Goal: Navigation & Orientation: Find specific page/section

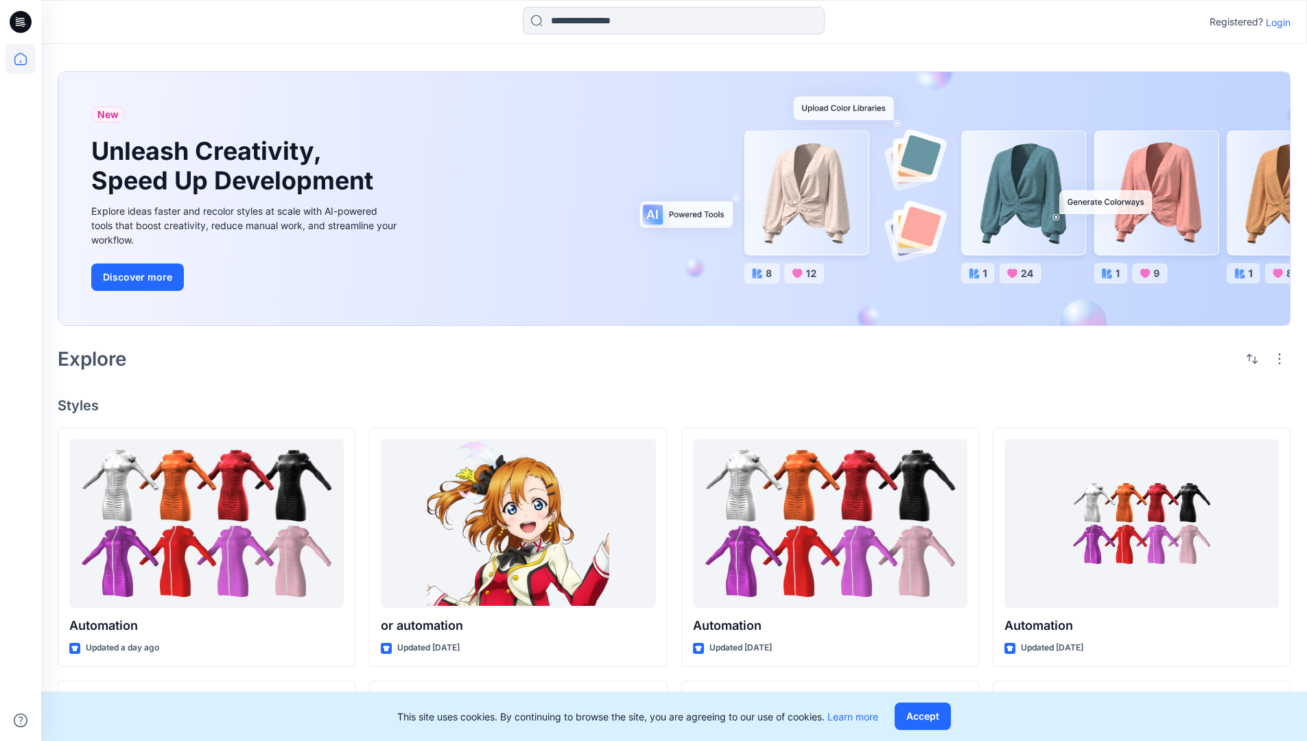
click at [1275, 22] on p "Login" at bounding box center [1278, 22] width 25 height 14
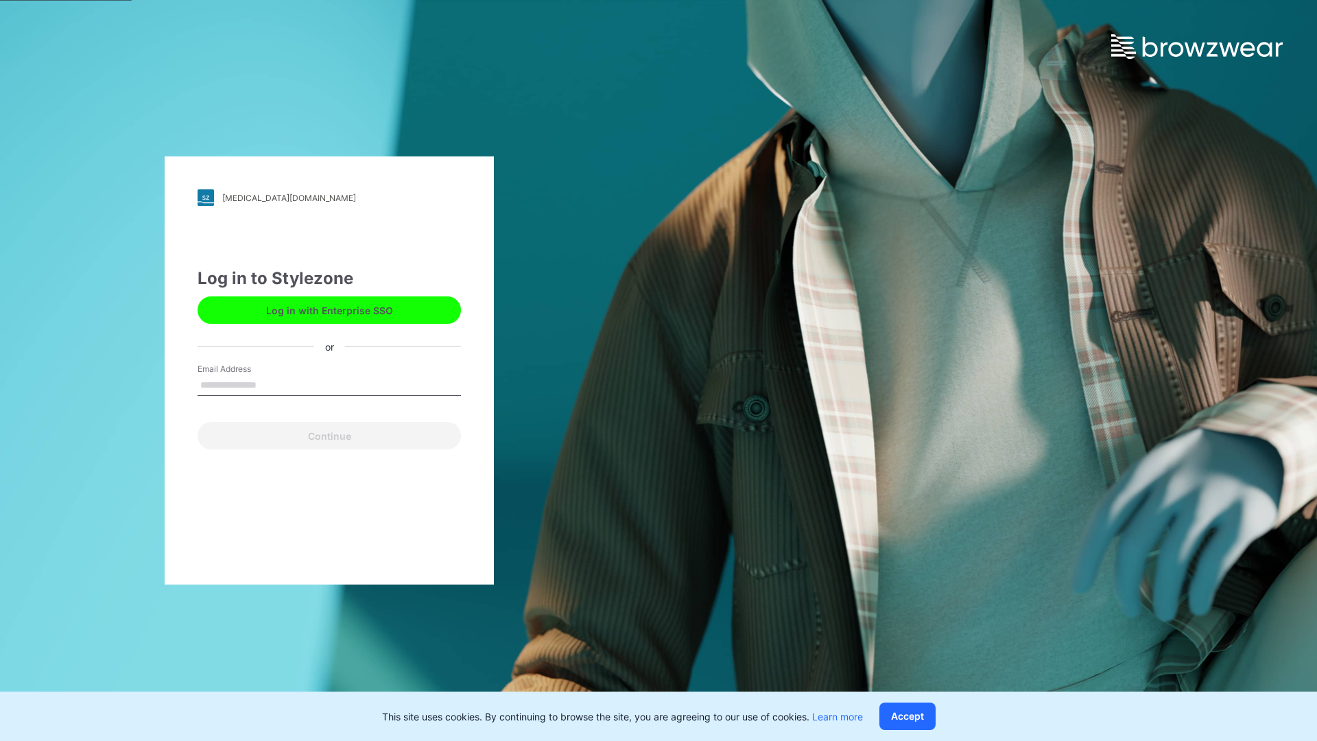
click at [271, 384] on input "Email Address" at bounding box center [329, 385] width 263 height 21
type input "**********"
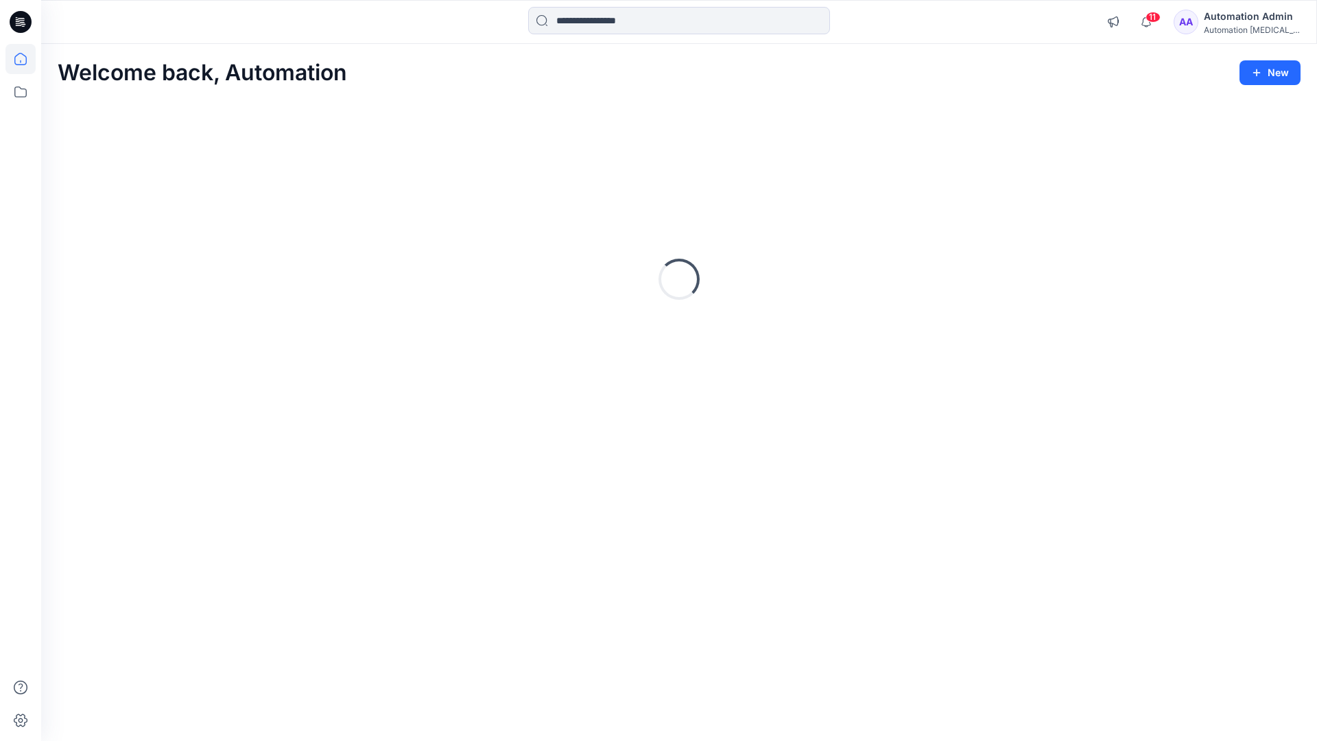
click at [26, 59] on icon at bounding box center [20, 59] width 12 height 12
click at [24, 90] on icon at bounding box center [20, 92] width 30 height 30
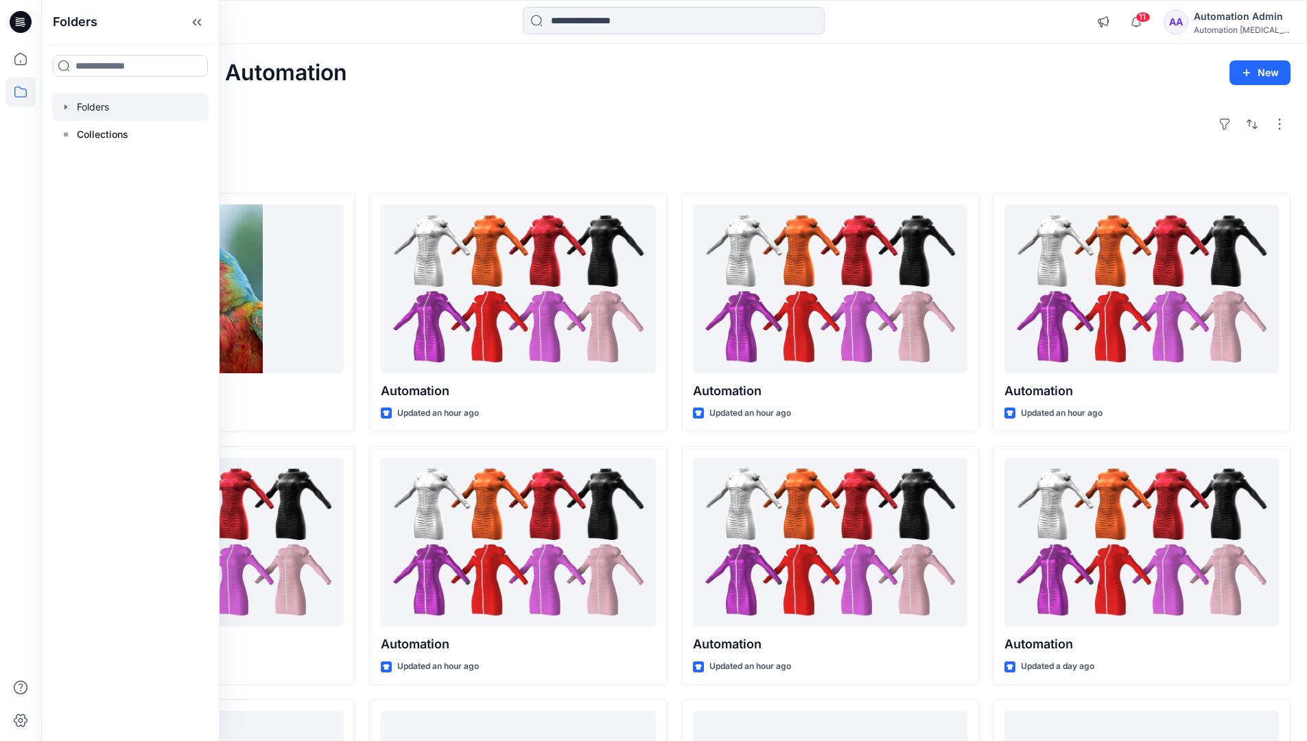
click at [101, 113] on div at bounding box center [130, 106] width 156 height 27
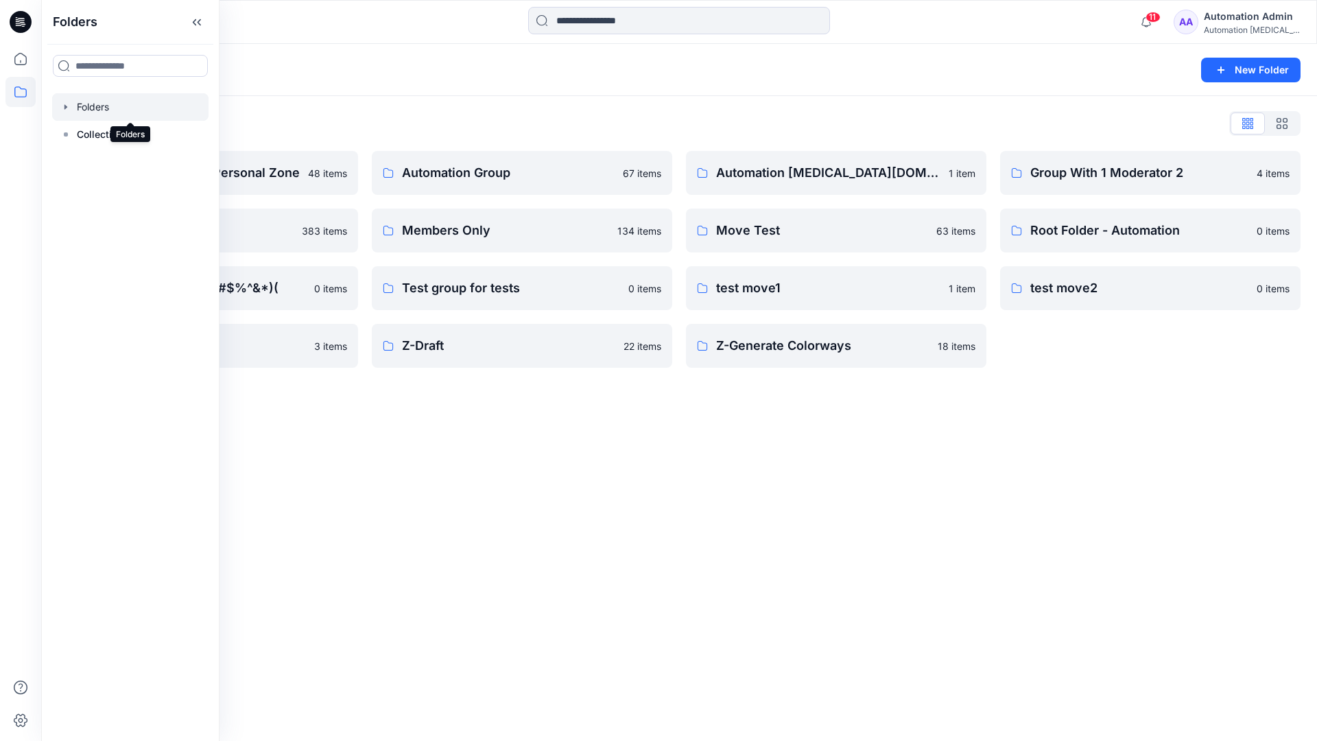
click at [573, 421] on div "Folders New Folder Folders List Automation Admin's Personal Zone 48 items membe…" at bounding box center [679, 392] width 1276 height 697
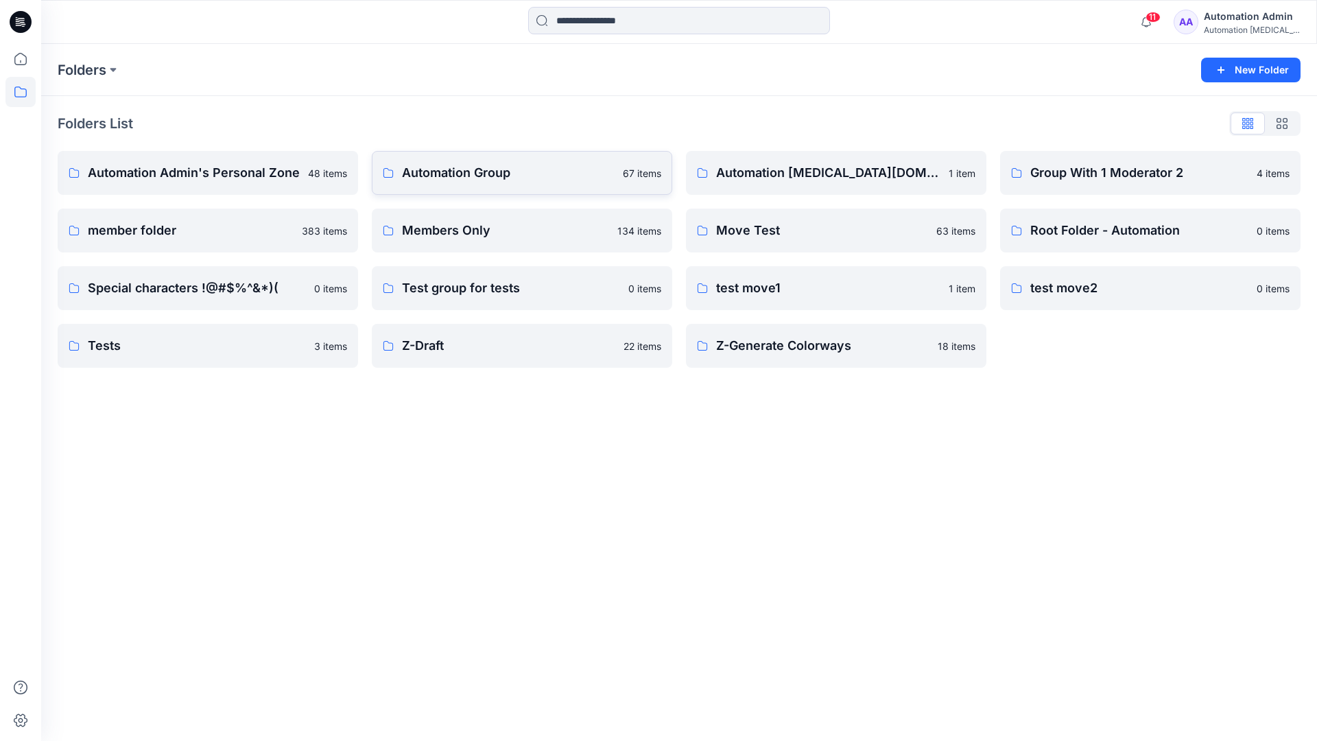
click at [482, 172] on p "Automation Group" at bounding box center [508, 172] width 213 height 19
